Goal: Find specific page/section: Find specific page/section

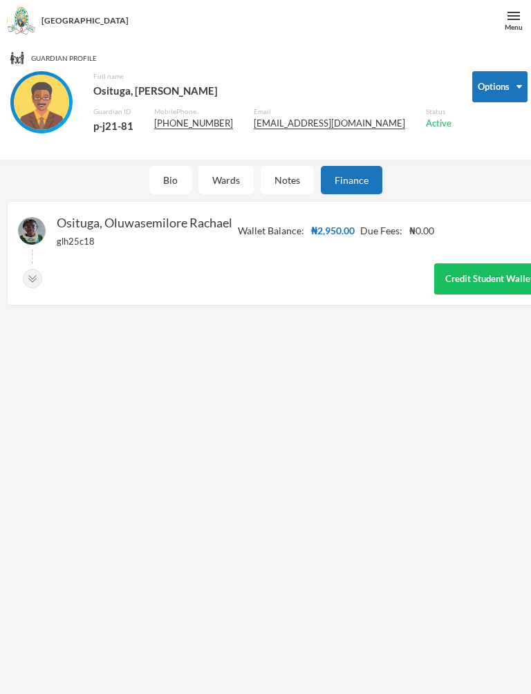
click at [512, 12] on img at bounding box center [514, 16] width 12 height 12
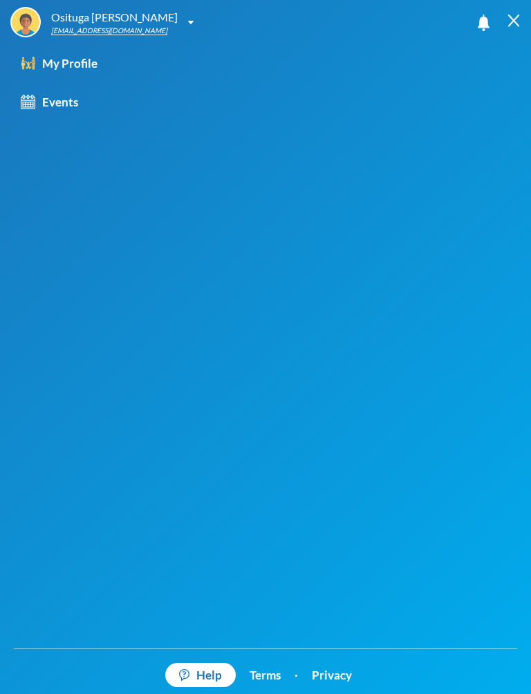
click at [100, 66] on link "My Profile" at bounding box center [93, 63] width 186 height 39
click at [497, 11] on div at bounding box center [514, 21] width 35 height 42
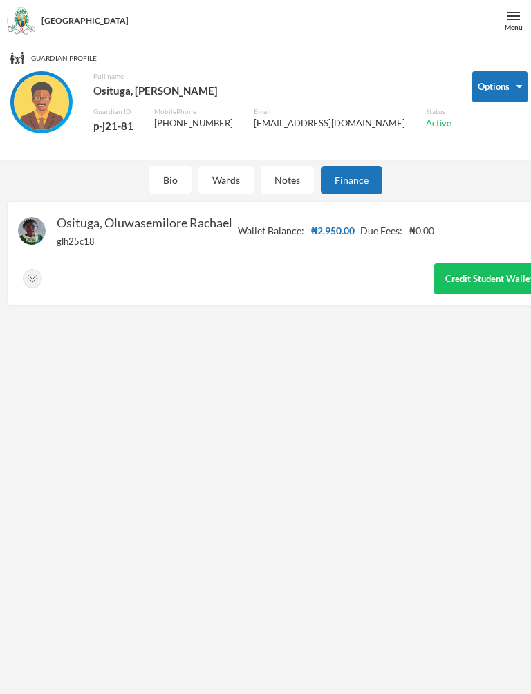
click at [514, 17] on img at bounding box center [514, 16] width 12 height 12
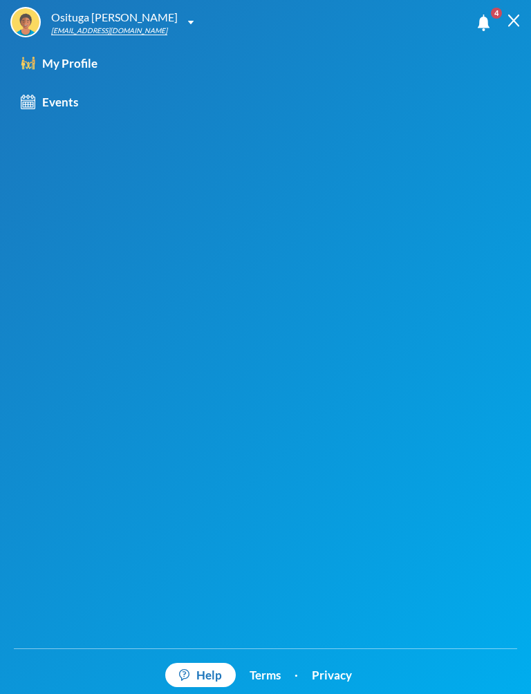
click at [479, 26] on img at bounding box center [484, 23] width 12 height 17
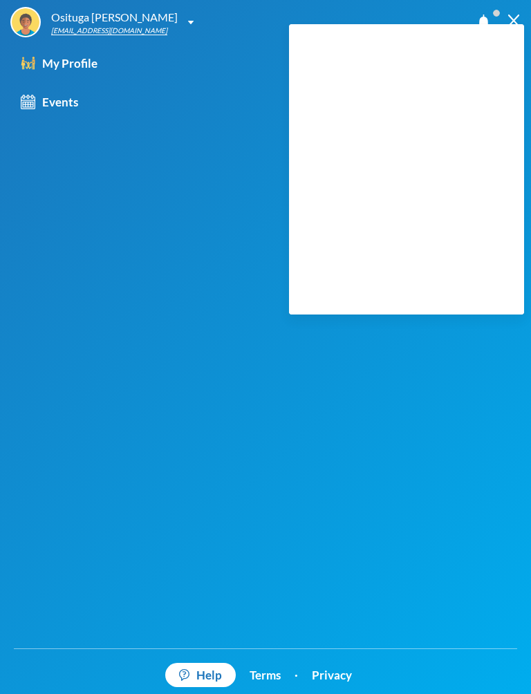
click at [80, 225] on div "My Profile Events" at bounding box center [93, 346] width 186 height 605
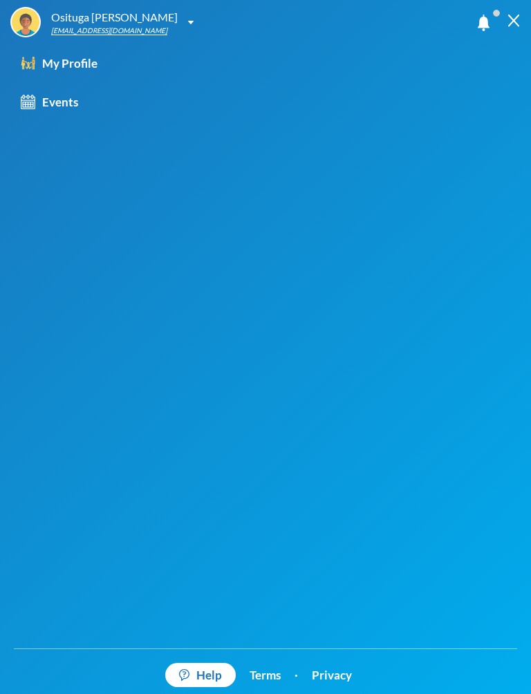
click at [61, 12] on div "Osituga [PERSON_NAME]" at bounding box center [114, 17] width 127 height 17
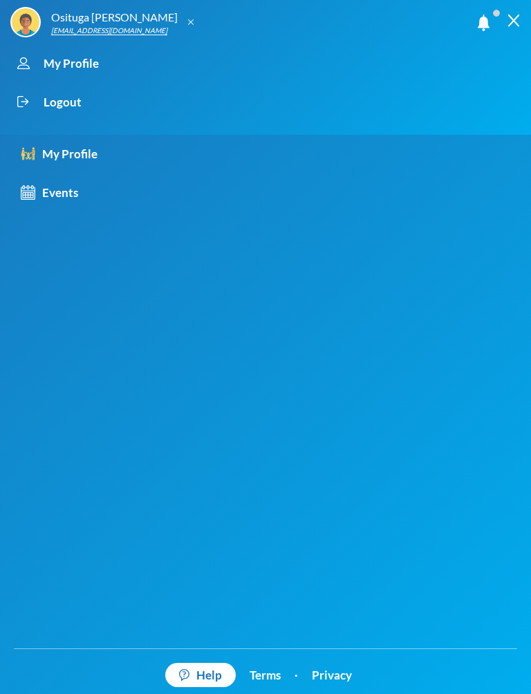
click at [50, 57] on div "My Profile" at bounding box center [253, 63] width 486 height 39
click at [56, 64] on div "My Profile" at bounding box center [253, 63] width 486 height 39
click at [49, 159] on div "My Profile" at bounding box center [59, 154] width 77 height 18
click at [516, 15] on img at bounding box center [514, 21] width 12 height 12
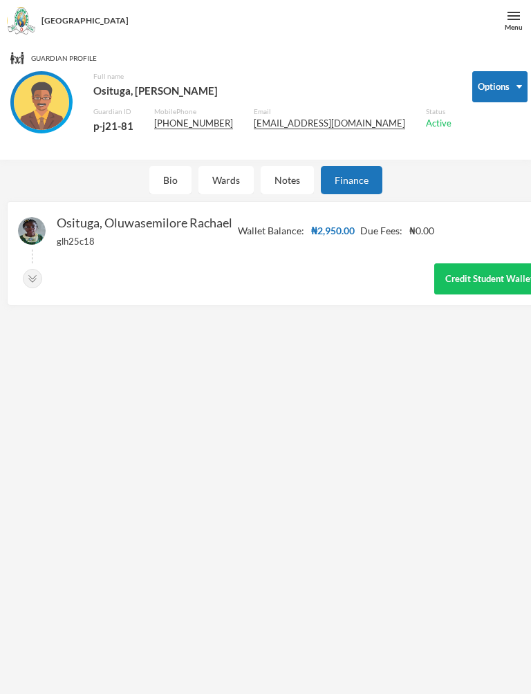
click at [517, 13] on img at bounding box center [514, 16] width 12 height 12
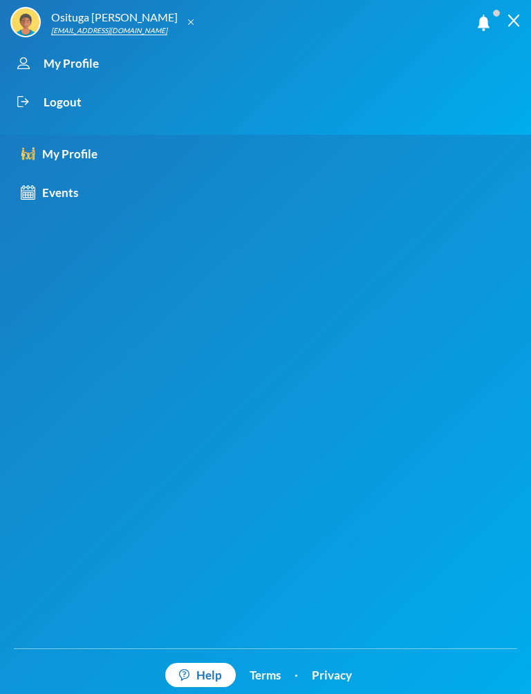
click at [517, 18] on img at bounding box center [514, 21] width 12 height 12
